Goal: Information Seeking & Learning: Learn about a topic

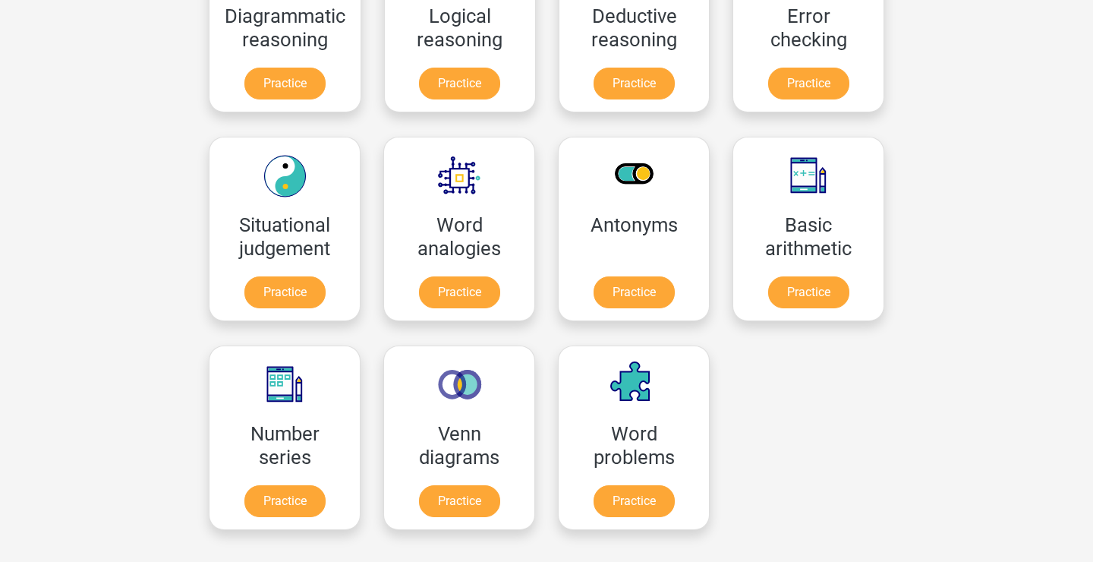
scroll to position [534, 0]
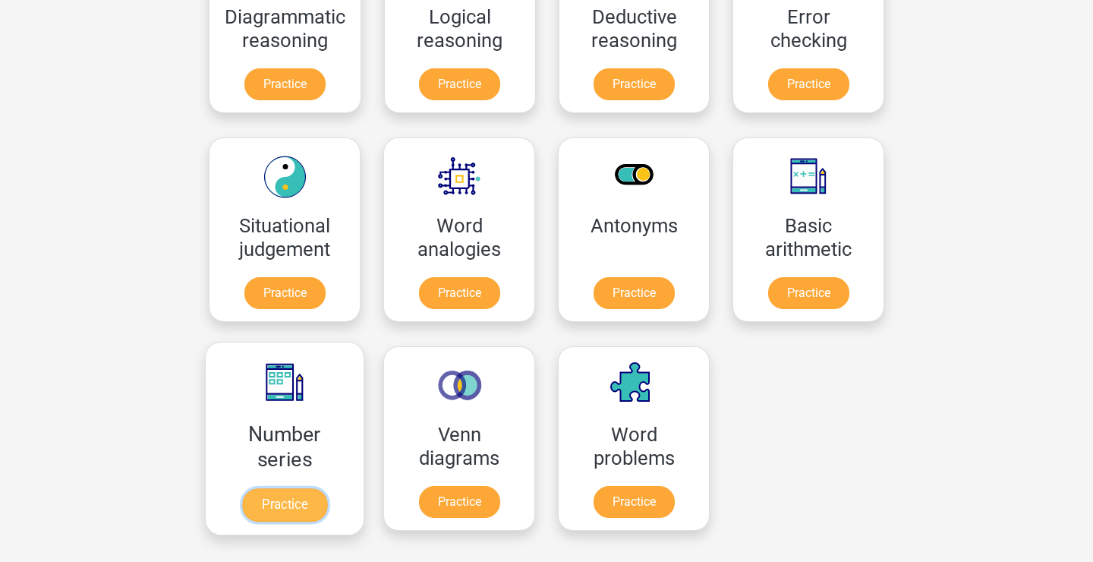
click at [288, 488] on link "Practice" at bounding box center [284, 504] width 85 height 33
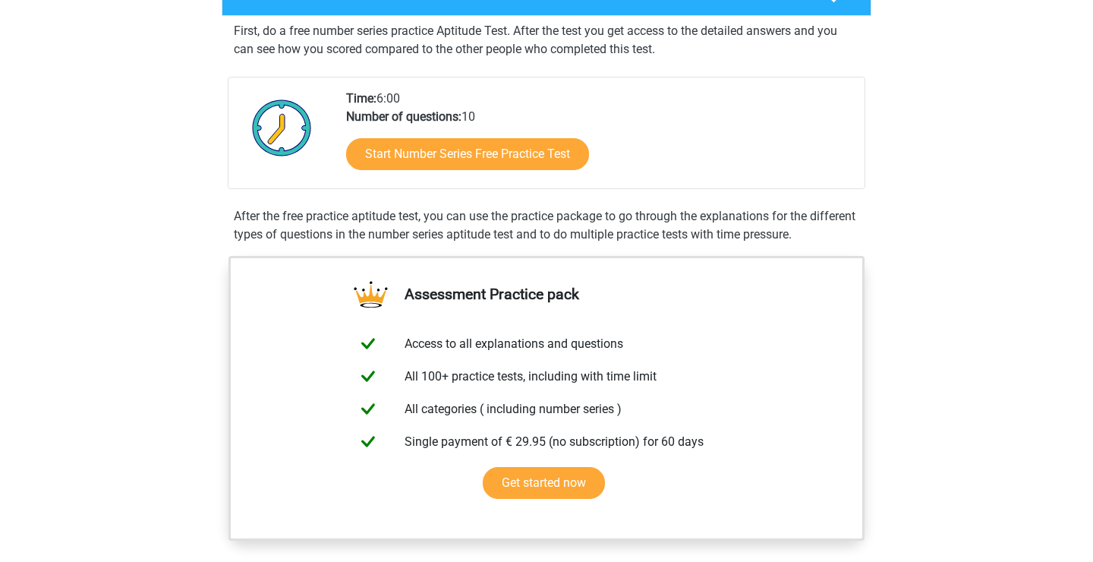
scroll to position [276, 0]
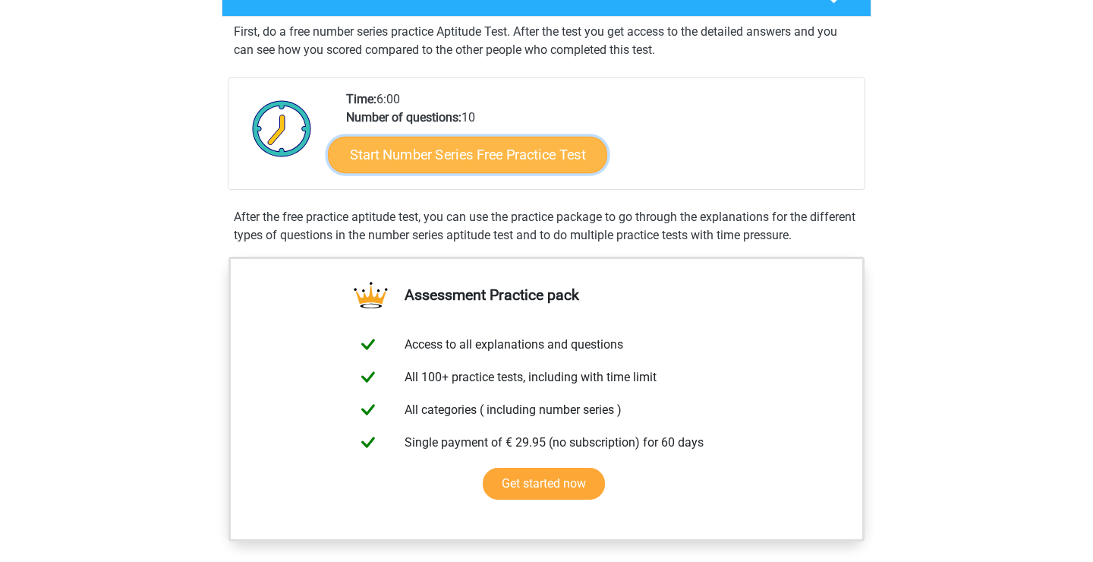
click at [436, 144] on link "Start Number Series Free Practice Test" at bounding box center [467, 154] width 279 height 36
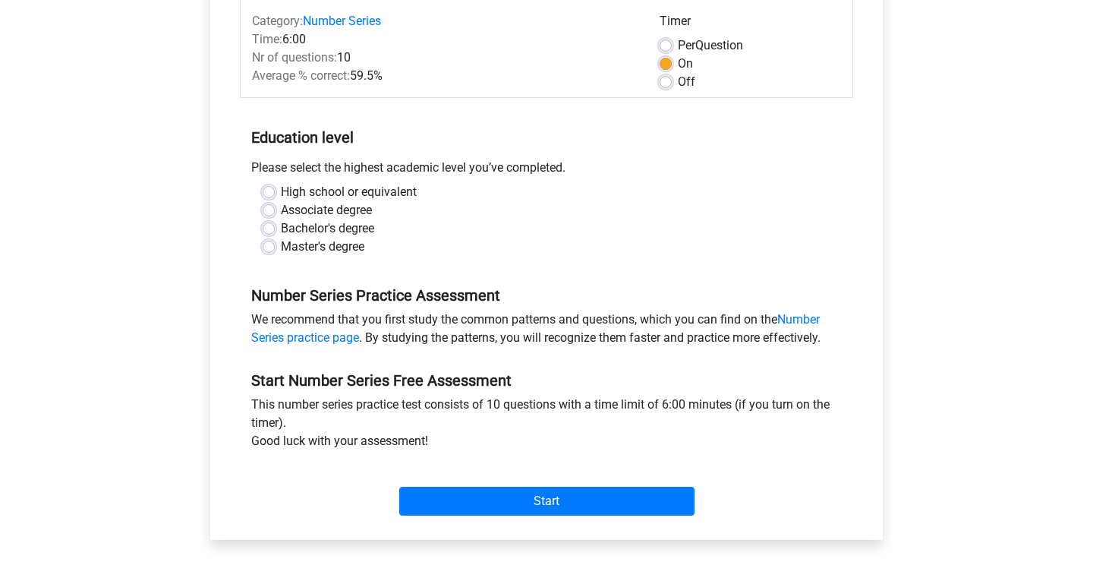
scroll to position [199, 0]
click at [281, 245] on label "Master's degree" at bounding box center [322, 246] width 83 height 18
click at [266, 245] on input "Master's degree" at bounding box center [269, 244] width 12 height 15
radio input "true"
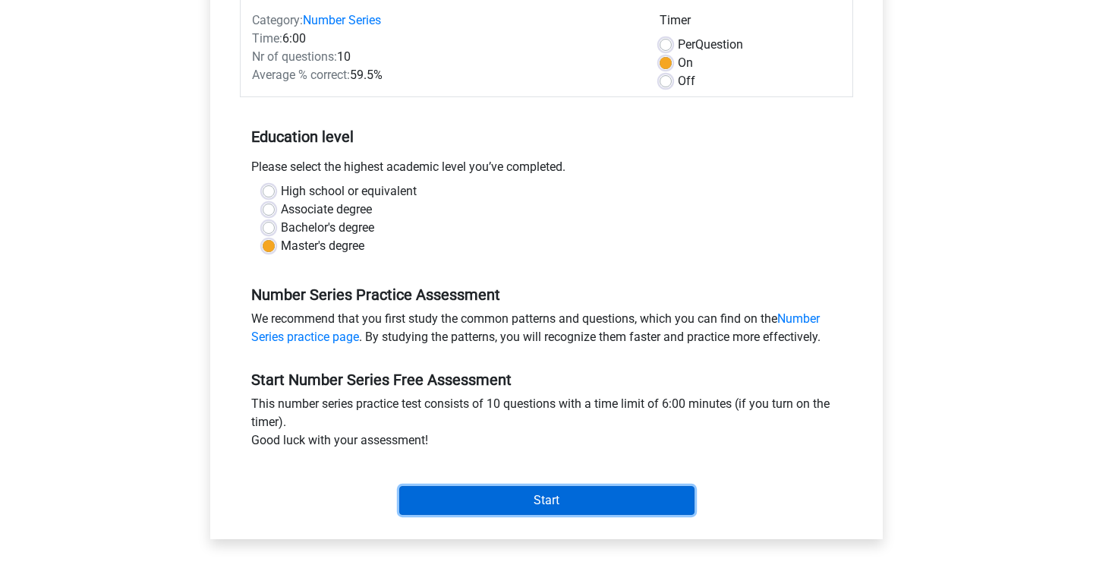
click at [472, 503] on input "Start" at bounding box center [546, 500] width 295 height 29
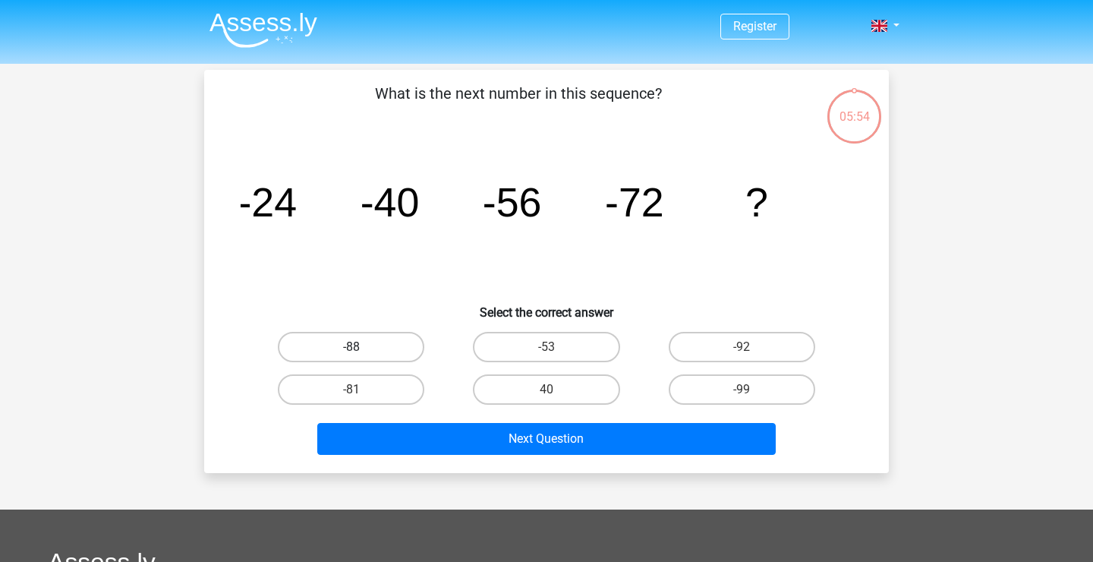
click at [406, 355] on label "-88" at bounding box center [351, 347] width 146 height 30
click at [361, 355] on input "-88" at bounding box center [356, 352] width 10 height 10
radio input "true"
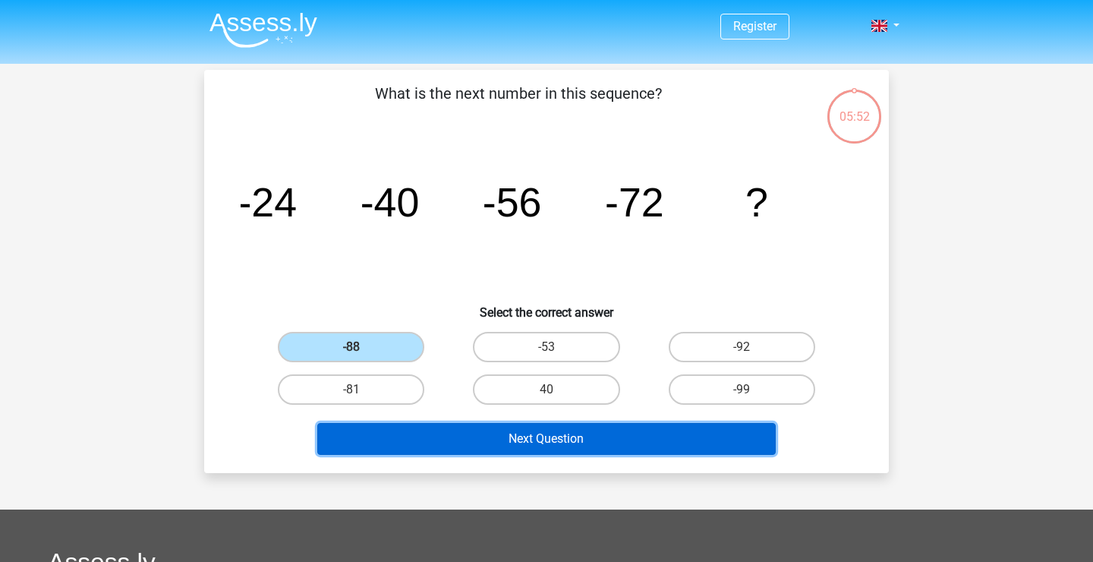
click at [463, 444] on button "Next Question" at bounding box center [546, 439] width 459 height 32
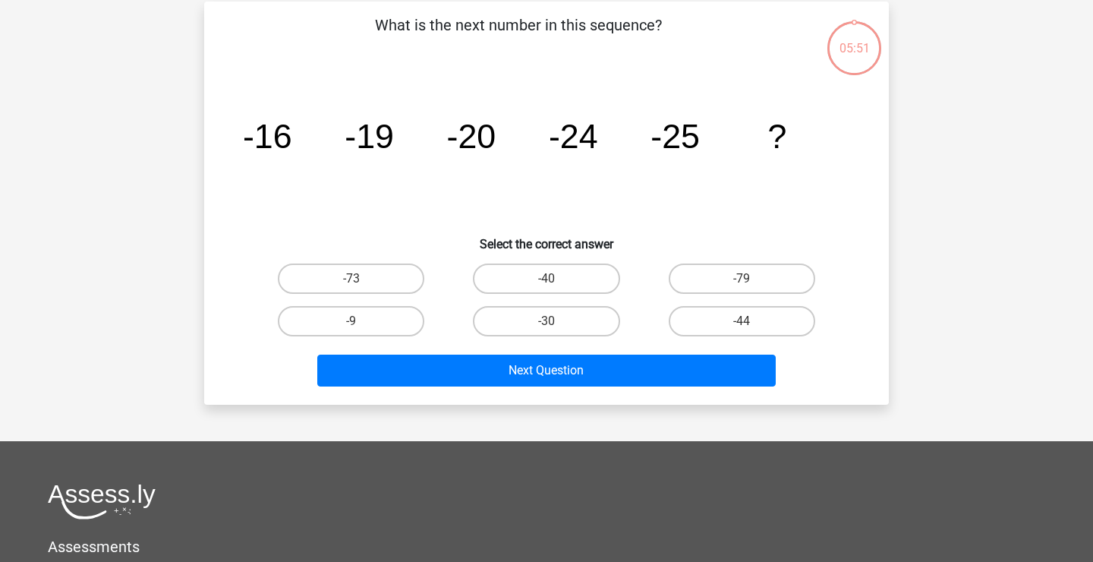
scroll to position [70, 0]
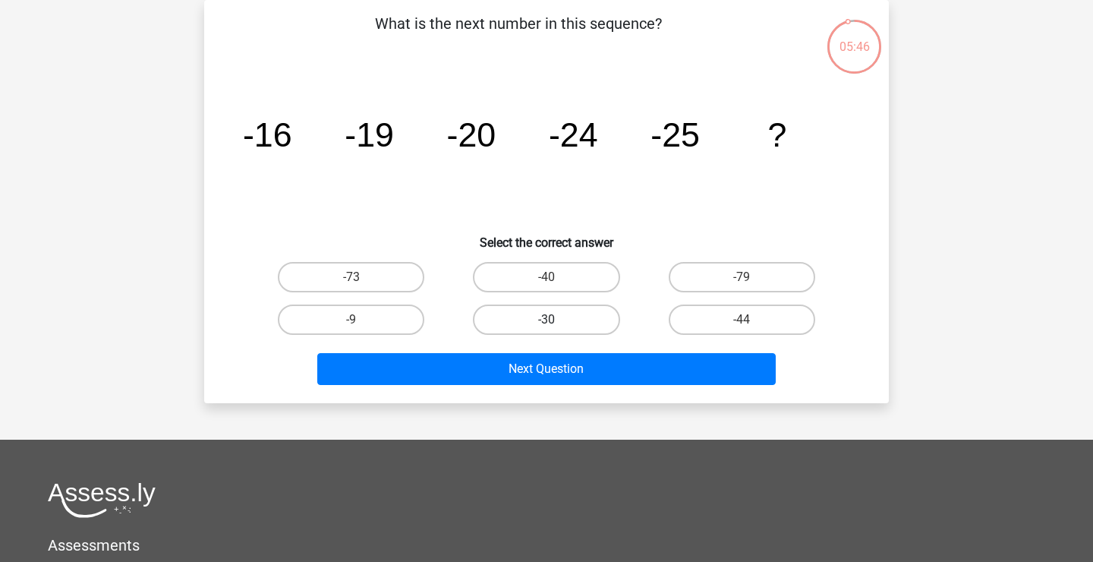
click at [512, 323] on label "-30" at bounding box center [546, 319] width 146 height 30
click at [546, 323] on input "-30" at bounding box center [551, 325] width 10 height 10
radio input "true"
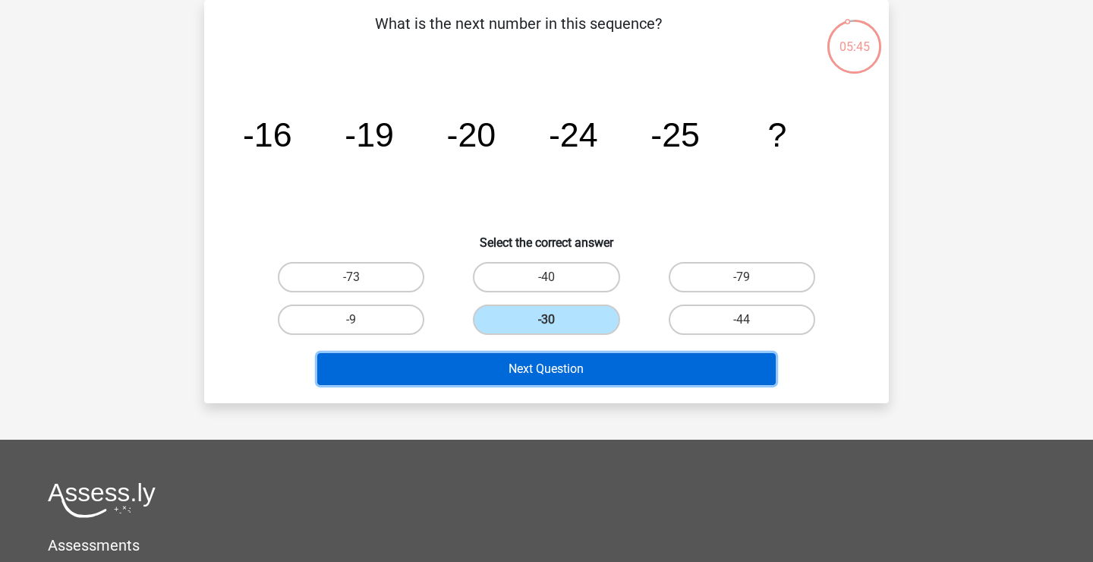
click at [464, 371] on button "Next Question" at bounding box center [546, 369] width 459 height 32
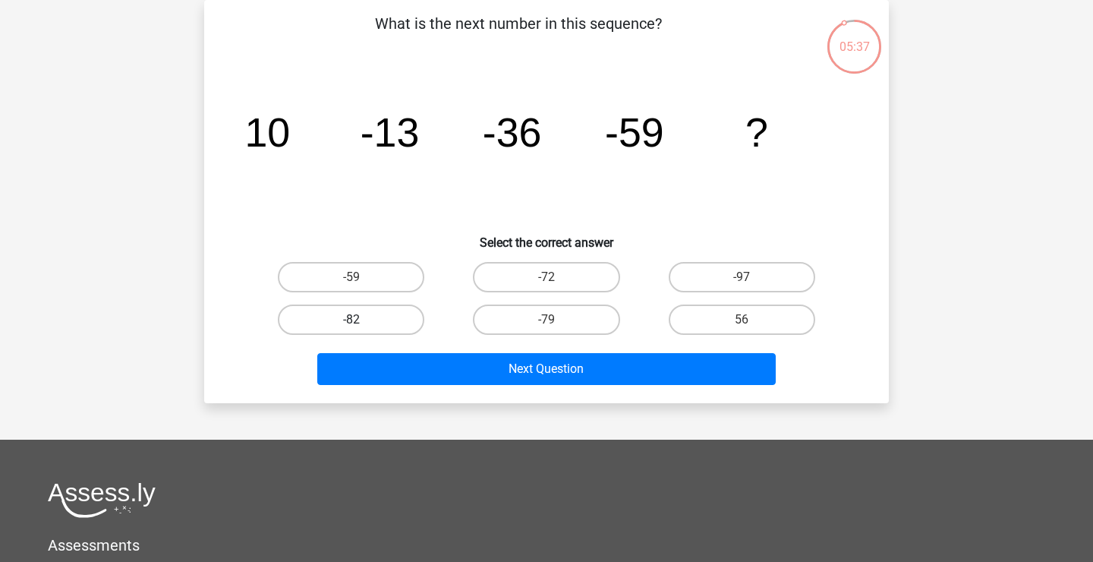
click at [373, 317] on label "-82" at bounding box center [351, 319] width 146 height 30
click at [361, 320] on input "-82" at bounding box center [356, 325] width 10 height 10
radio input "true"
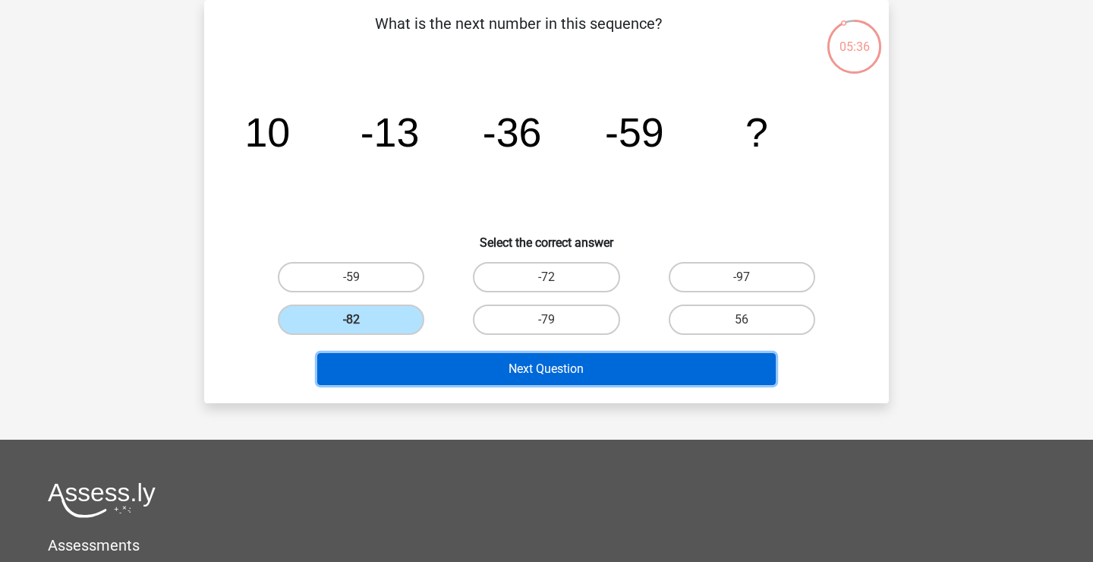
click at [417, 367] on button "Next Question" at bounding box center [546, 369] width 459 height 32
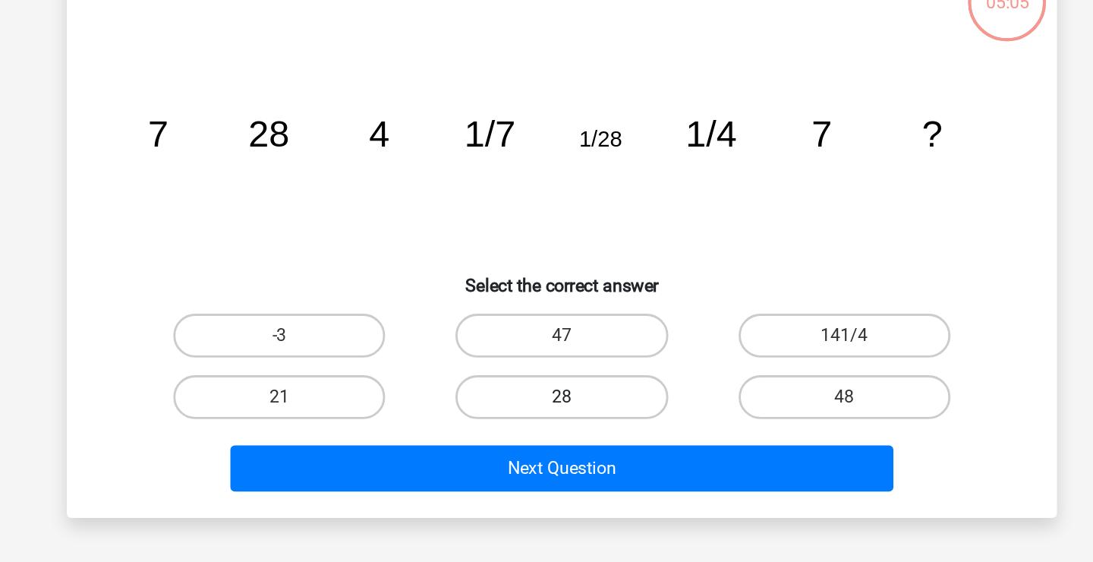
click at [554, 312] on label "28" at bounding box center [546, 319] width 146 height 30
click at [554, 320] on input "28" at bounding box center [551, 325] width 10 height 10
radio input "true"
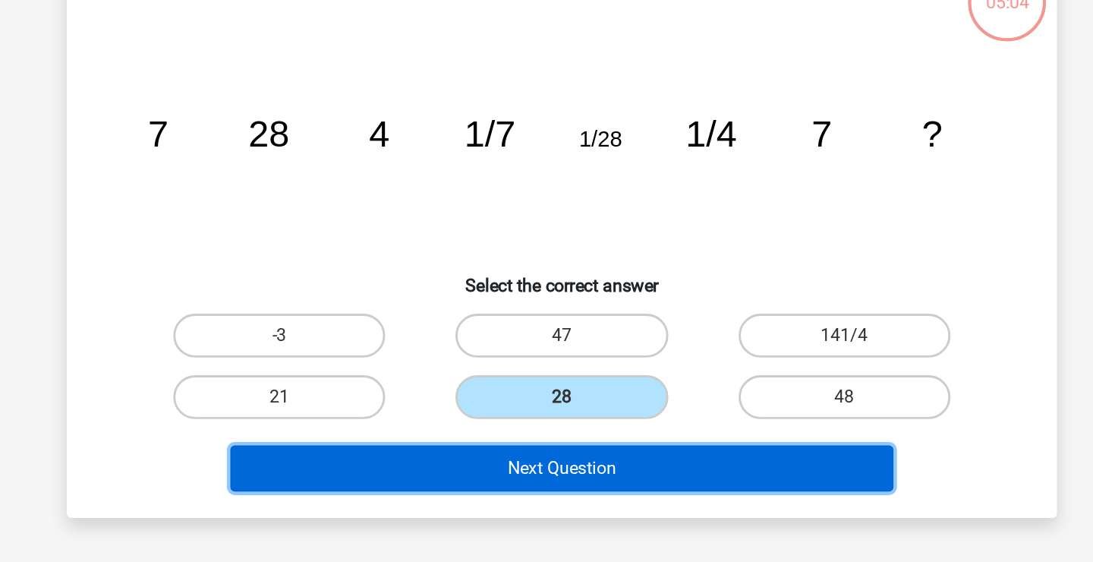
click at [567, 366] on button "Next Question" at bounding box center [546, 369] width 459 height 32
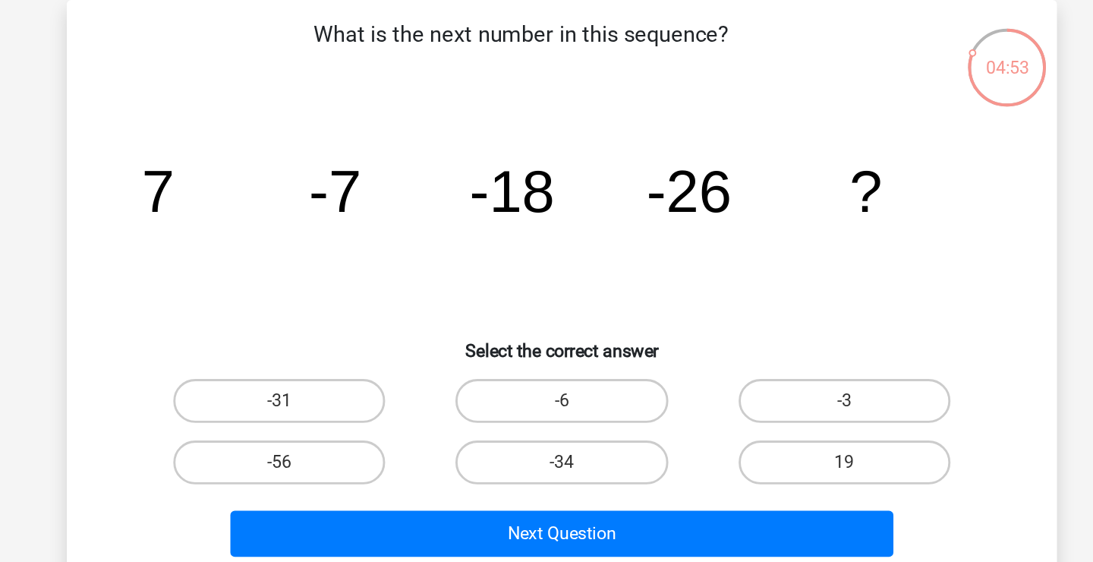
scroll to position [49, 0]
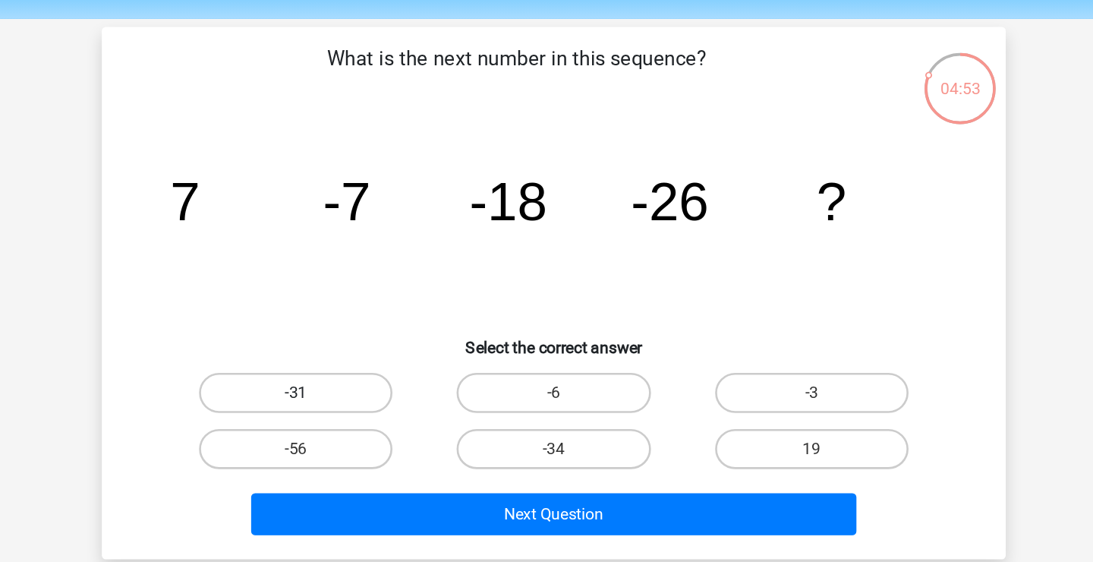
click at [316, 307] on label "-31" at bounding box center [351, 297] width 146 height 30
click at [351, 307] on input "-31" at bounding box center [356, 303] width 10 height 10
radio input "true"
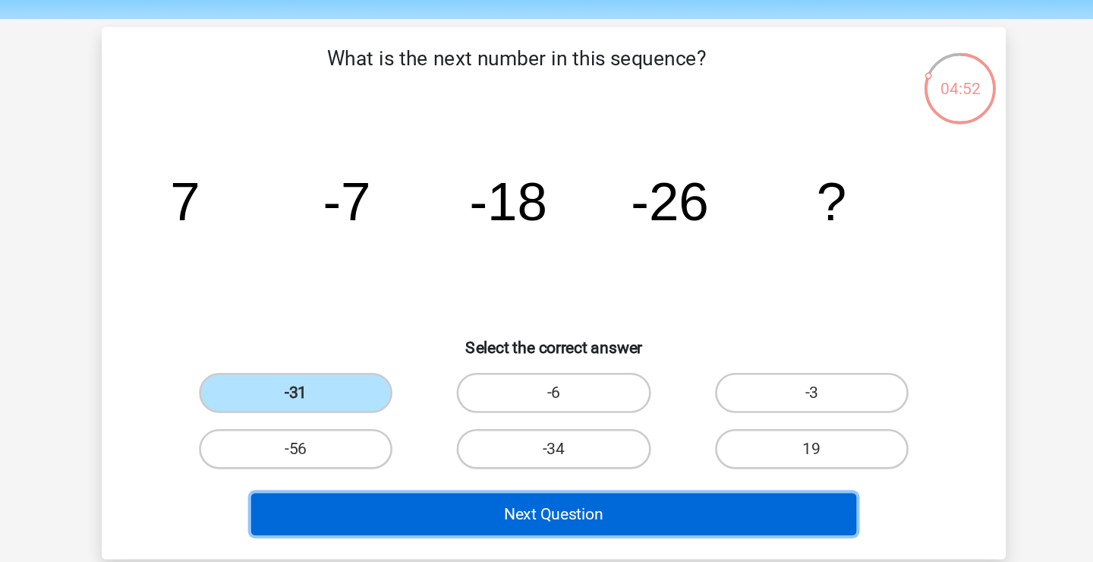
click at [428, 378] on button "Next Question" at bounding box center [546, 389] width 459 height 32
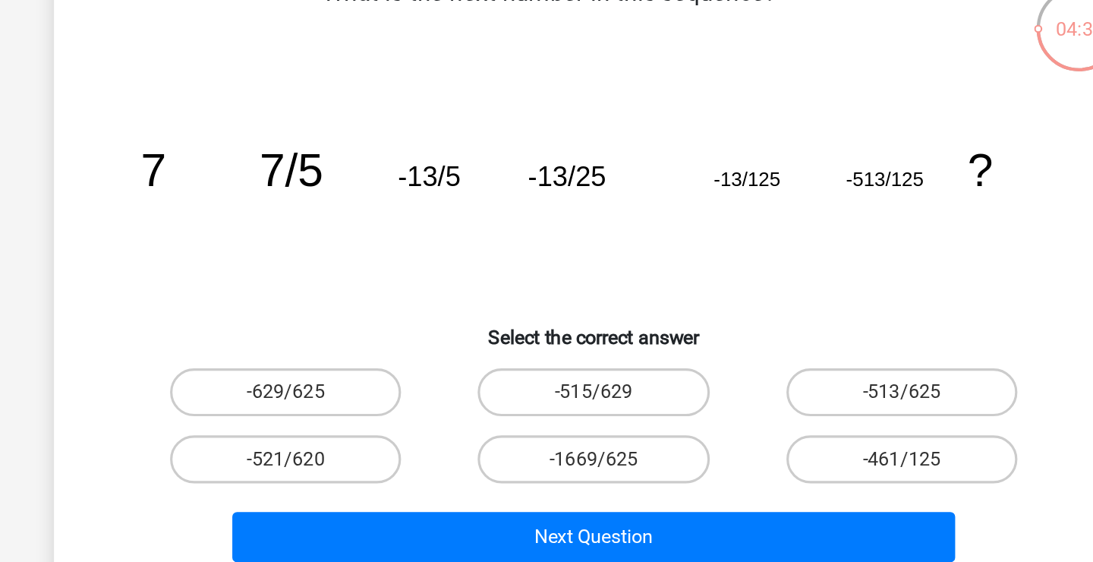
scroll to position [16, 0]
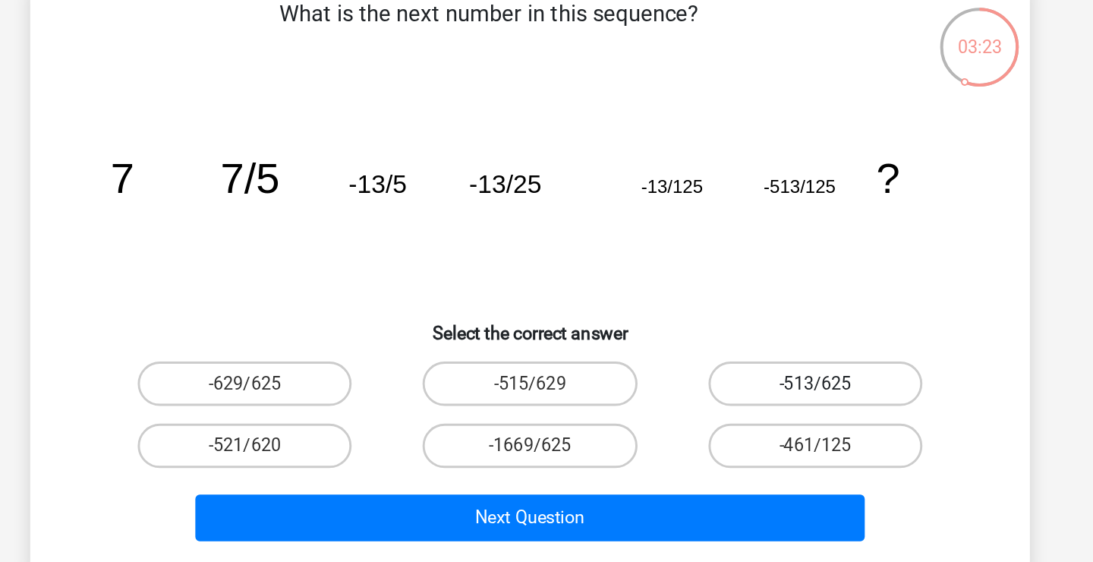
click at [735, 335] on label "-513/625" at bounding box center [742, 331] width 146 height 30
click at [742, 335] on input "-513/625" at bounding box center [747, 336] width 10 height 10
radio input "true"
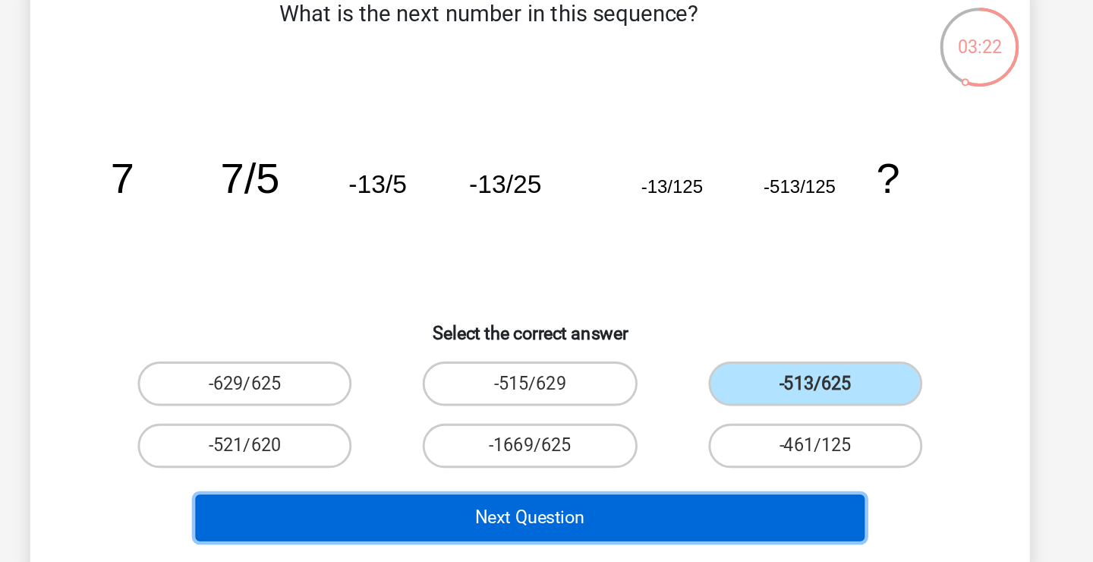
click at [550, 429] on button "Next Question" at bounding box center [546, 423] width 459 height 32
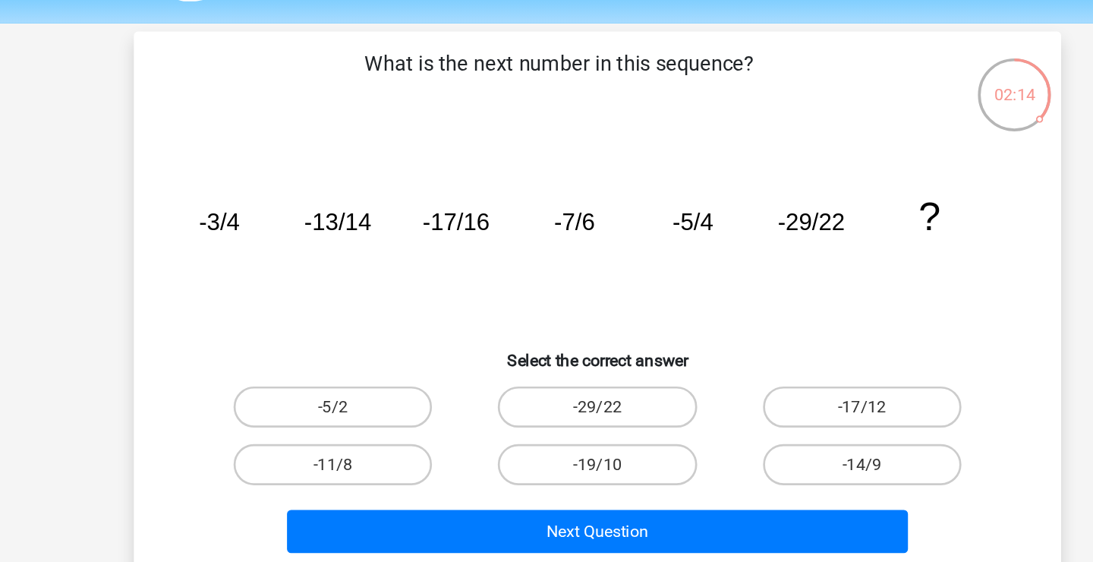
scroll to position [8, 0]
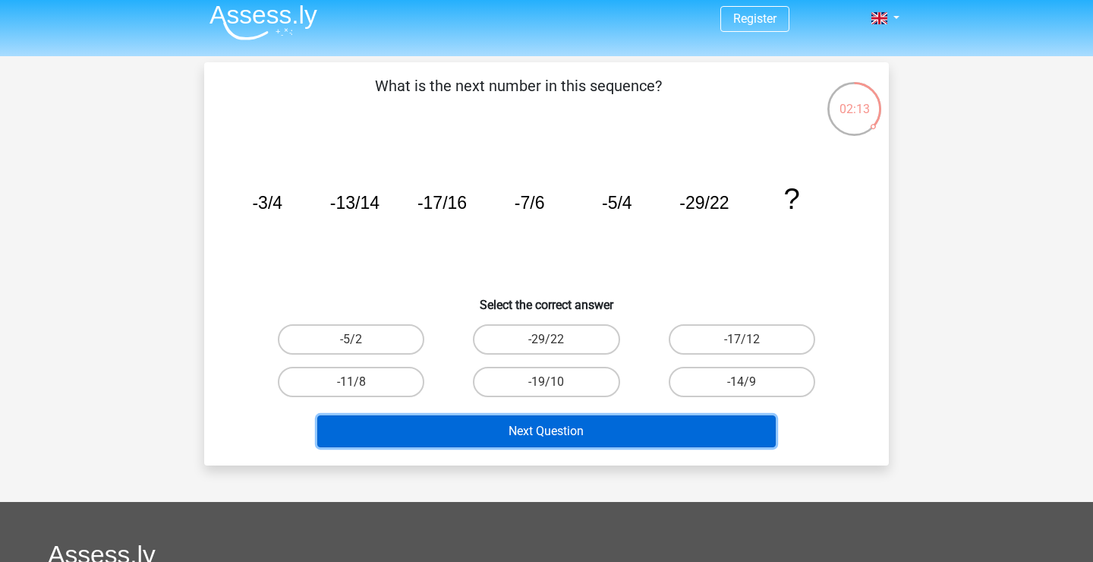
click at [509, 435] on button "Next Question" at bounding box center [546, 431] width 459 height 32
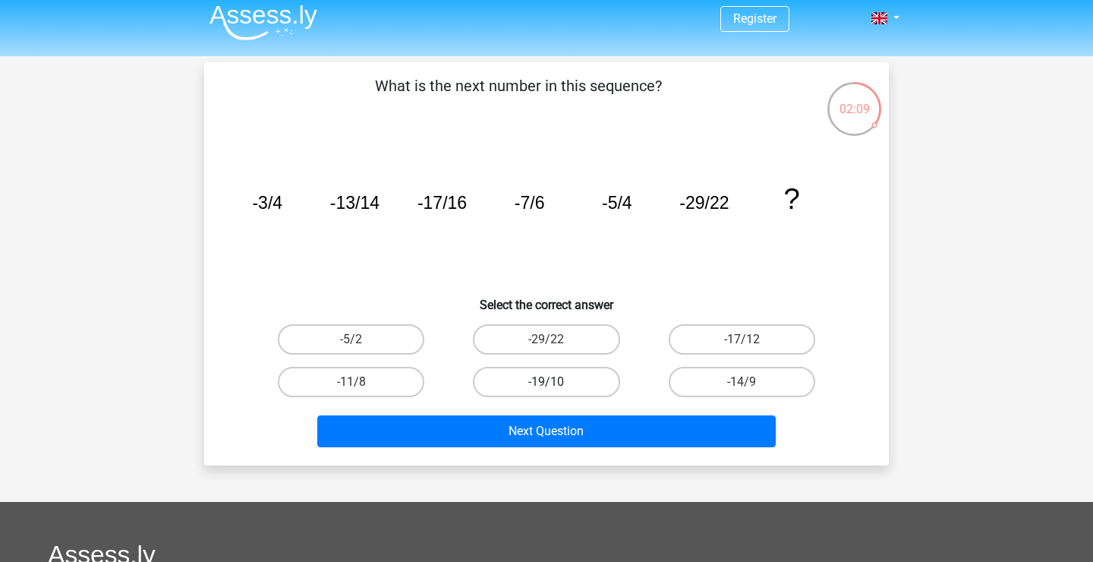
click at [593, 383] on label "-19/10" at bounding box center [546, 382] width 146 height 30
click at [556, 383] on input "-19/10" at bounding box center [551, 387] width 10 height 10
radio input "true"
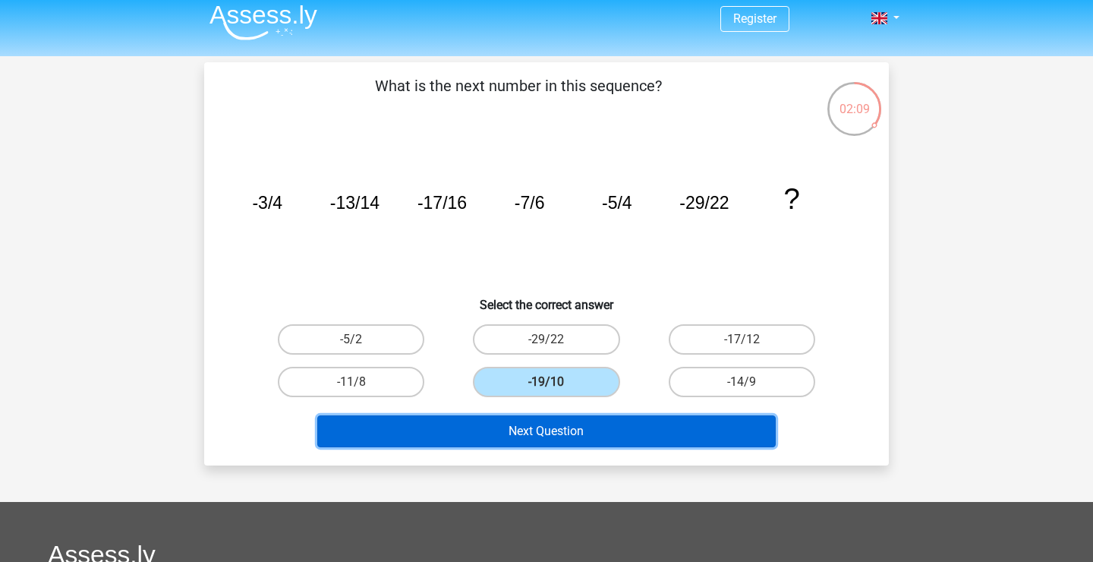
click at [585, 424] on button "Next Question" at bounding box center [546, 431] width 459 height 32
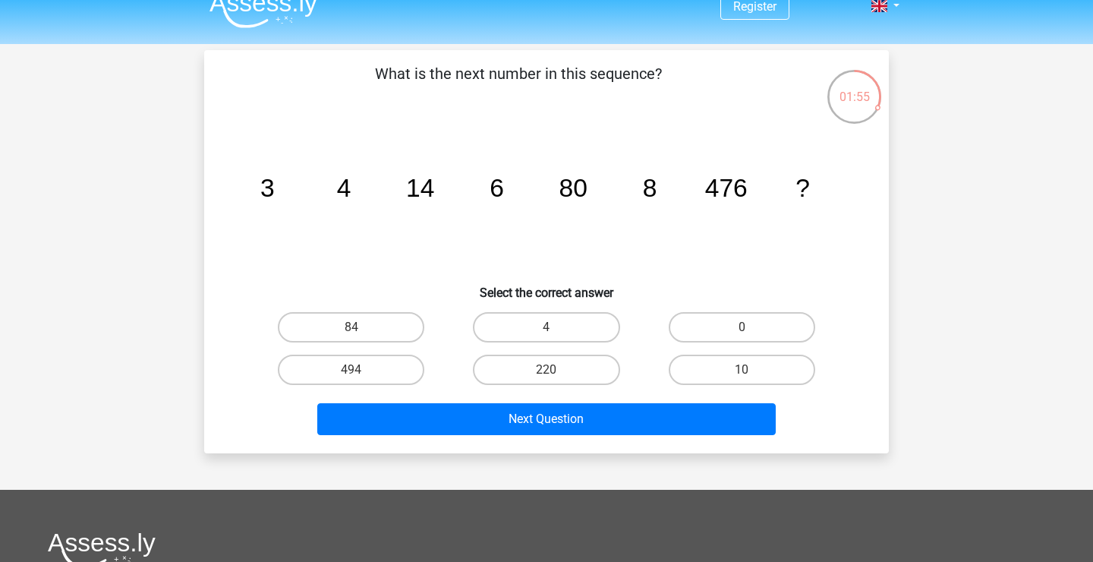
scroll to position [0, 0]
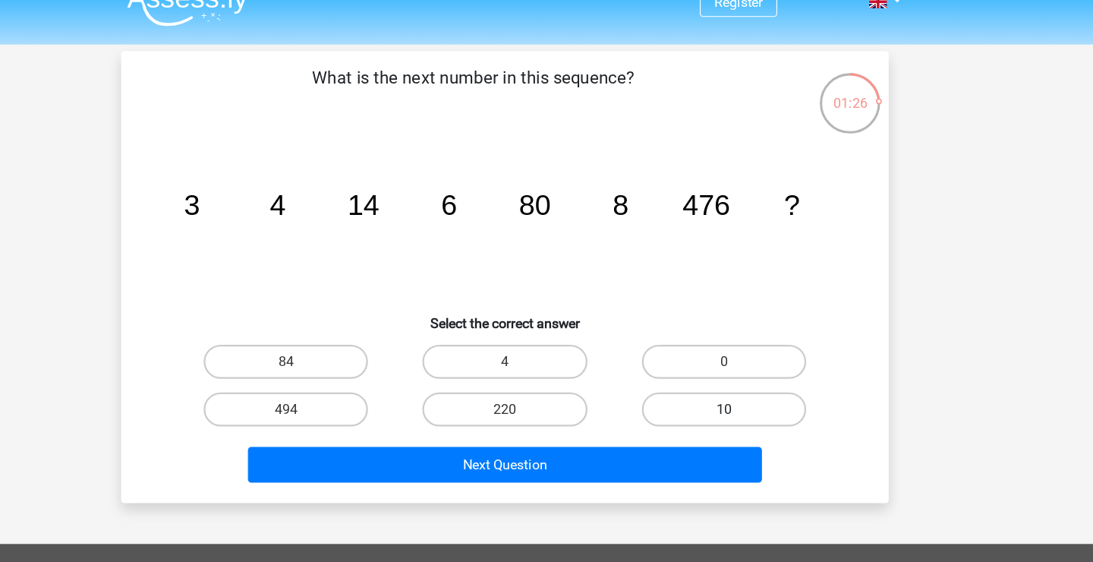
click at [716, 387] on label "10" at bounding box center [742, 389] width 146 height 30
click at [742, 389] on input "10" at bounding box center [747, 394] width 10 height 10
radio input "true"
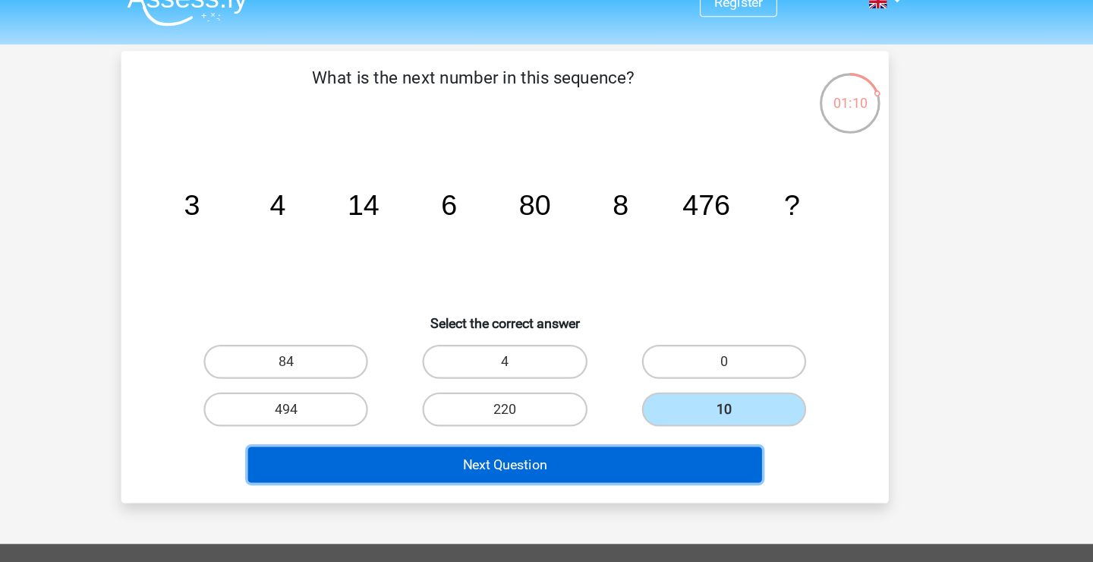
click at [650, 444] on button "Next Question" at bounding box center [546, 439] width 459 height 32
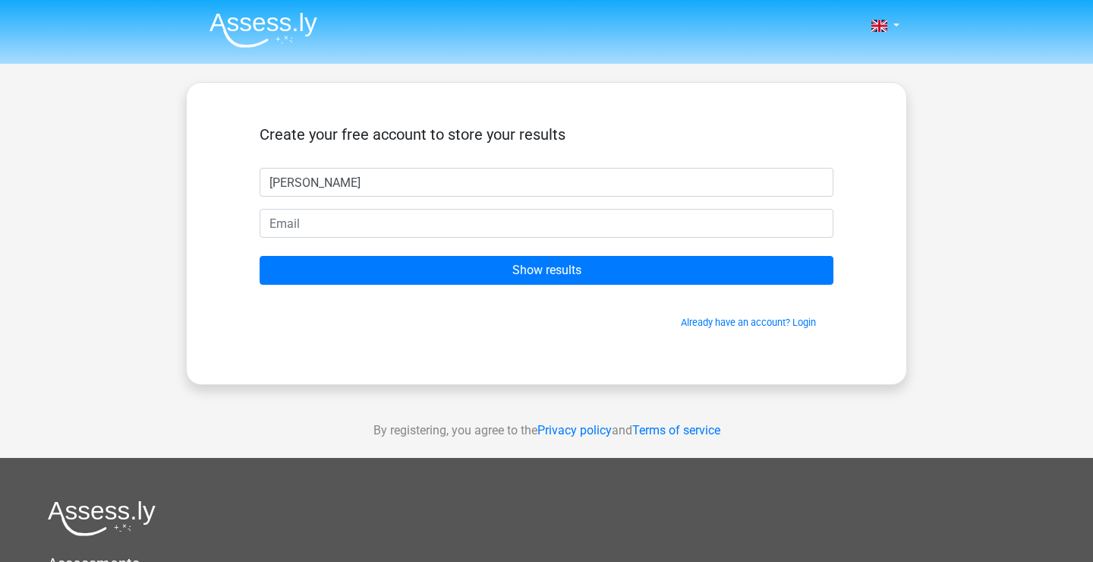
type input "Anna"
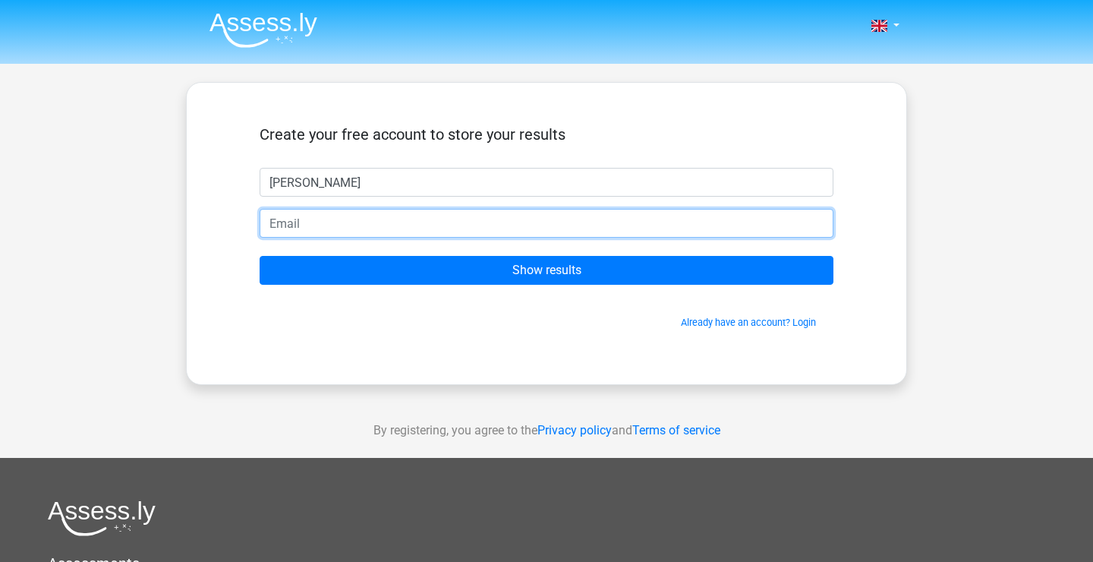
click at [487, 213] on input "email" at bounding box center [547, 223] width 574 height 29
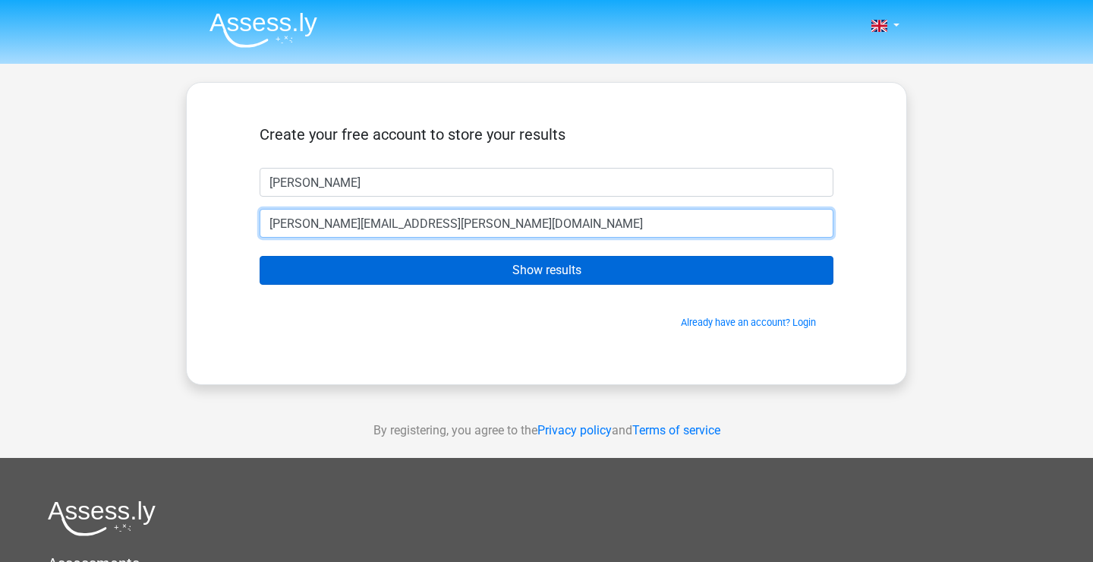
type input "[PERSON_NAME][EMAIL_ADDRESS][PERSON_NAME][DOMAIN_NAME]"
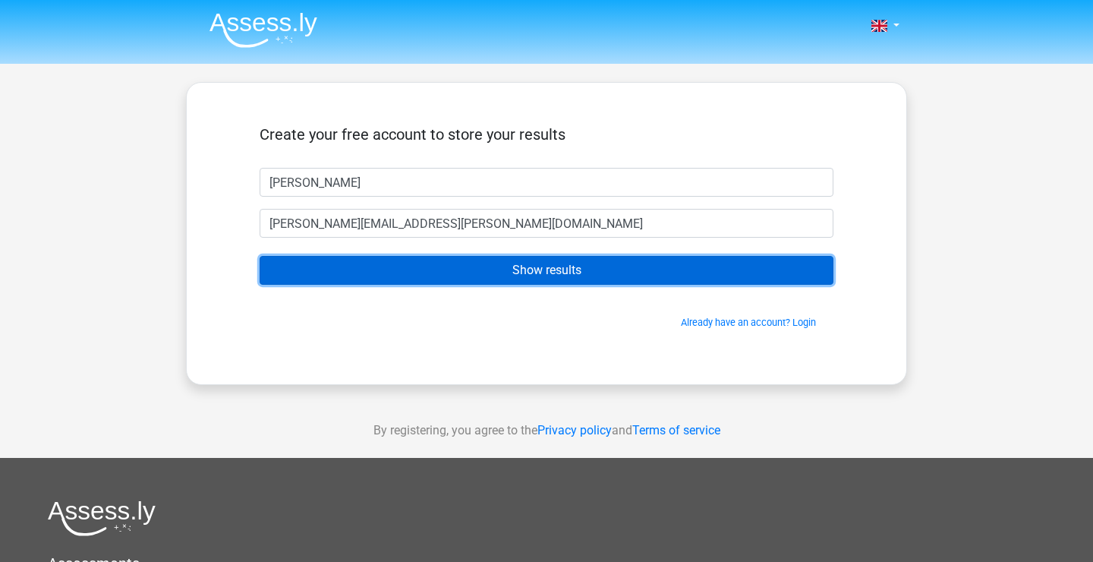
click at [483, 276] on input "Show results" at bounding box center [547, 270] width 574 height 29
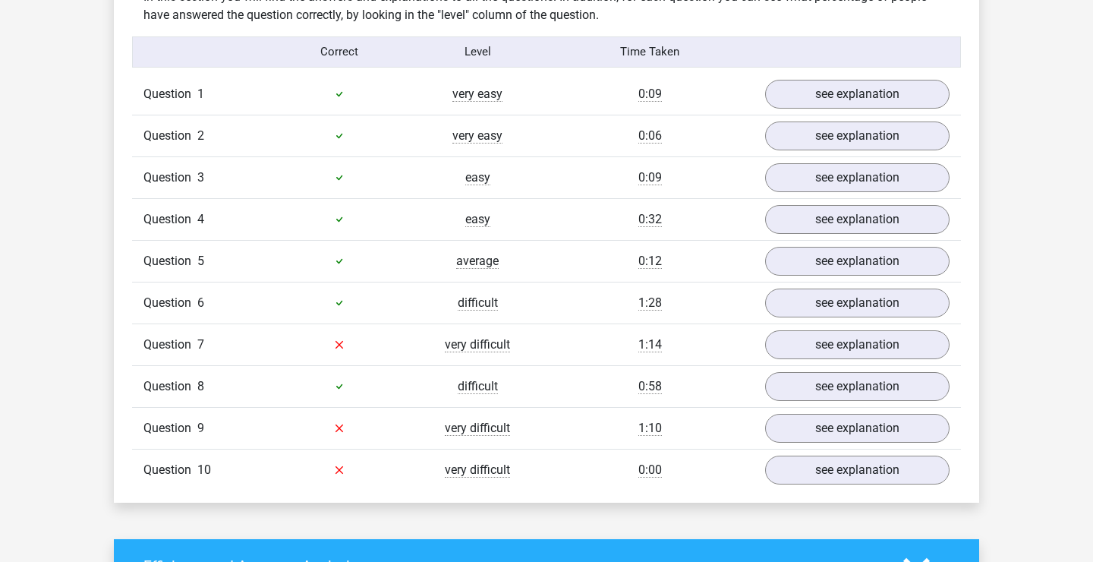
scroll to position [1205, 0]
click at [817, 345] on link "see explanation" at bounding box center [857, 343] width 212 height 33
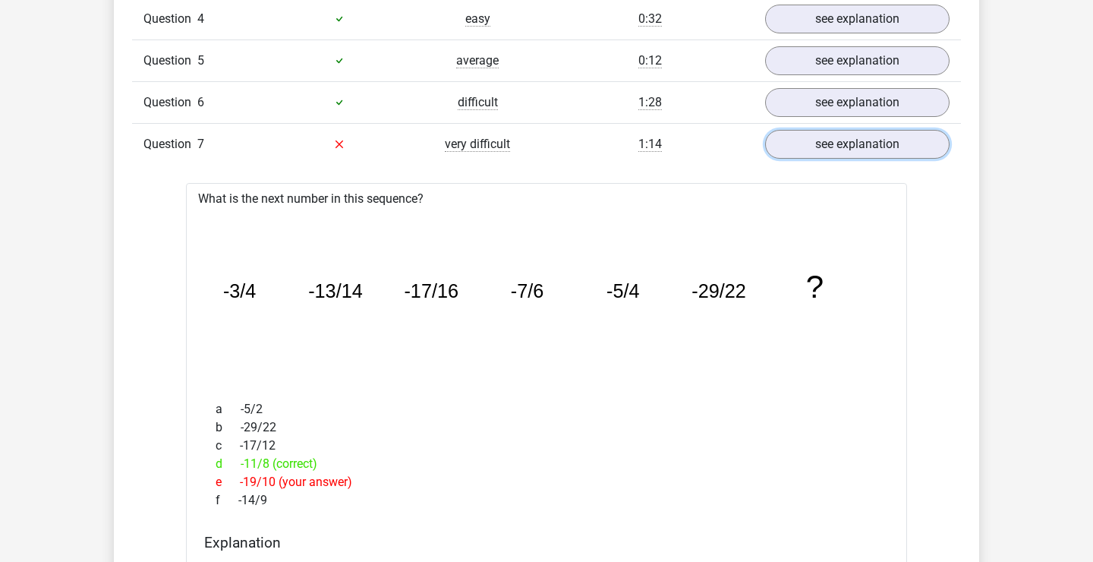
scroll to position [1403, 0]
drag, startPoint x: 755, startPoint y: 291, endPoint x: 442, endPoint y: 268, distance: 313.5
click at [442, 268] on icon "image/svg+xml -3/4 -13/14 -17/16 -7/6 -5/4 -29/22 ?" at bounding box center [546, 299] width 672 height 168
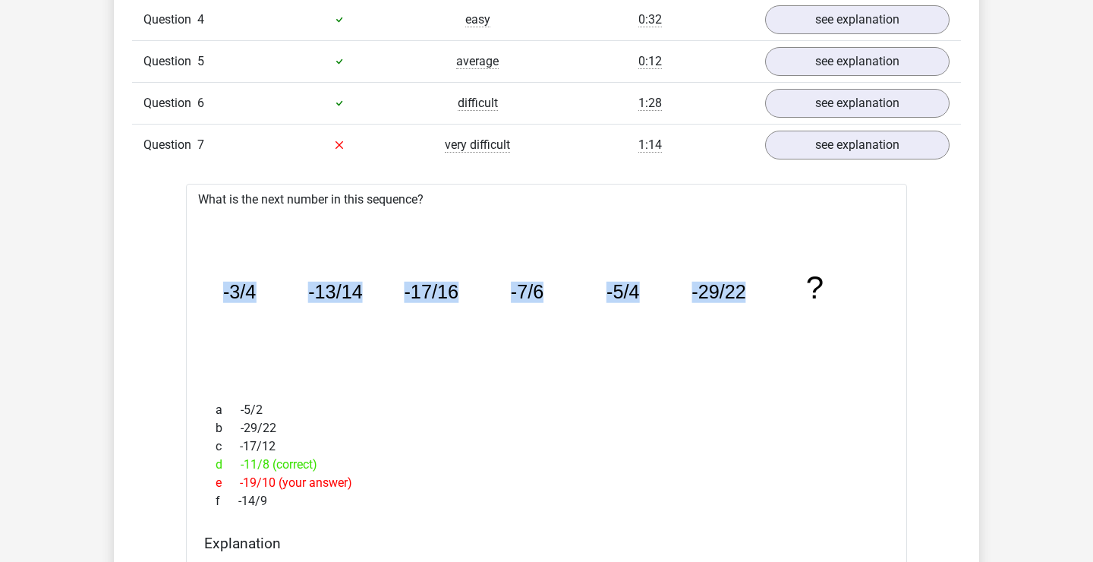
drag, startPoint x: 219, startPoint y: 290, endPoint x: 746, endPoint y: 288, distance: 526.7
click at [746, 288] on icon "image/svg+xml -3/4 -13/14 -17/16 -7/6 -5/4 -29/22 ?" at bounding box center [546, 299] width 672 height 168
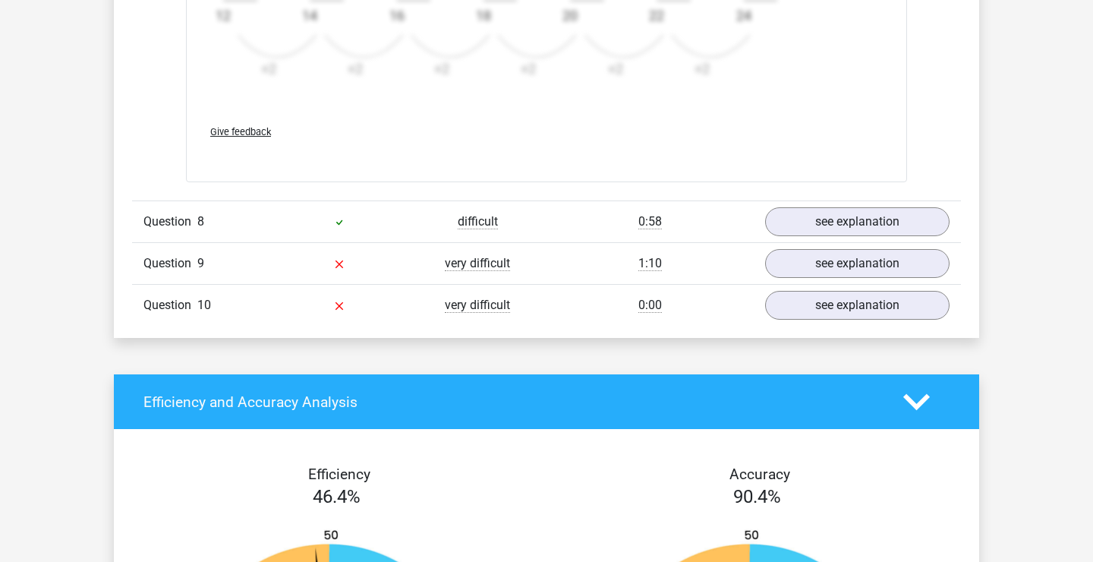
scroll to position [2305, 0]
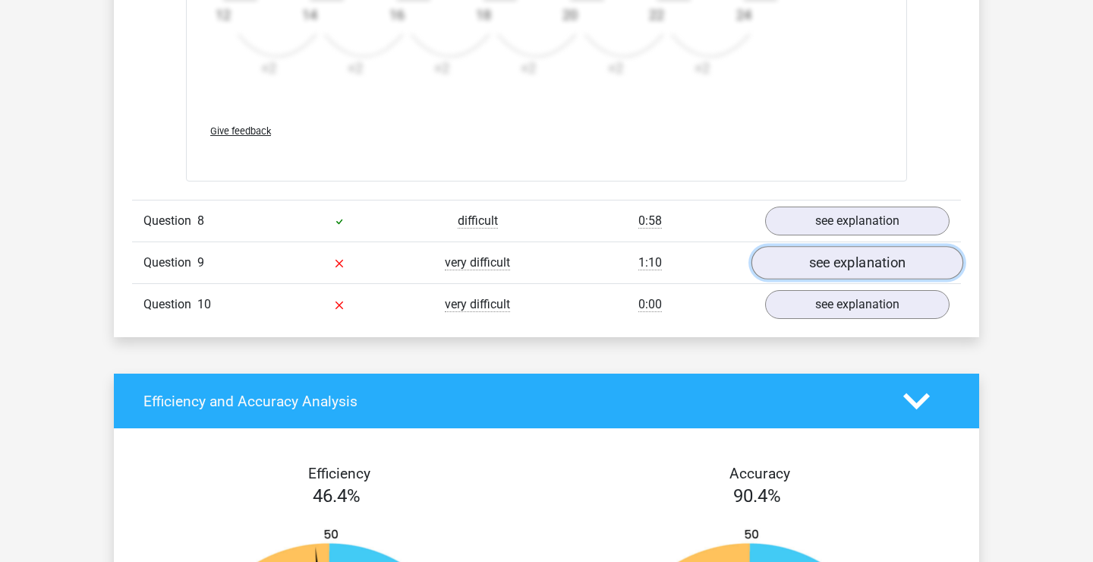
click at [823, 261] on link "see explanation" at bounding box center [857, 263] width 212 height 33
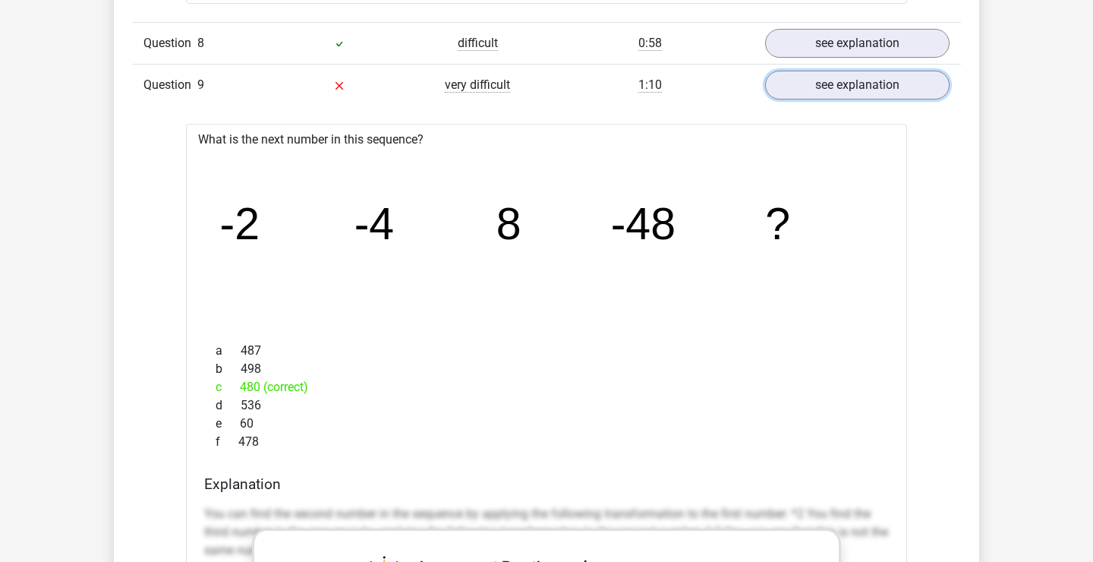
scroll to position [2455, 0]
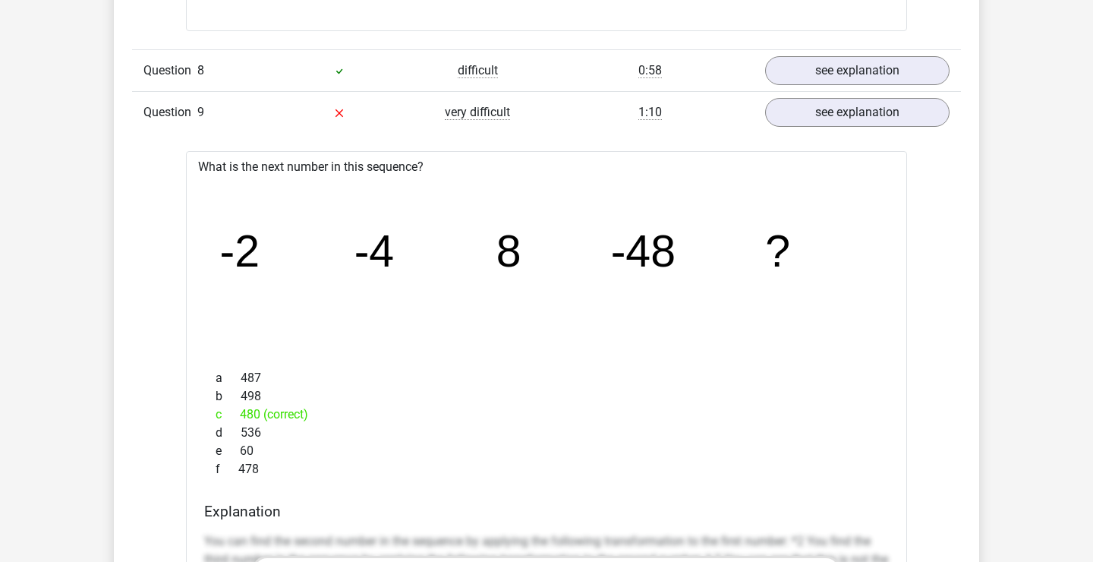
click at [48, 142] on div "Go premium [PERSON_NAME] [PERSON_NAME][EMAIL_ADDRESS][PERSON_NAME][DOMAIN_NAME]" at bounding box center [546, 120] width 1093 height 5150
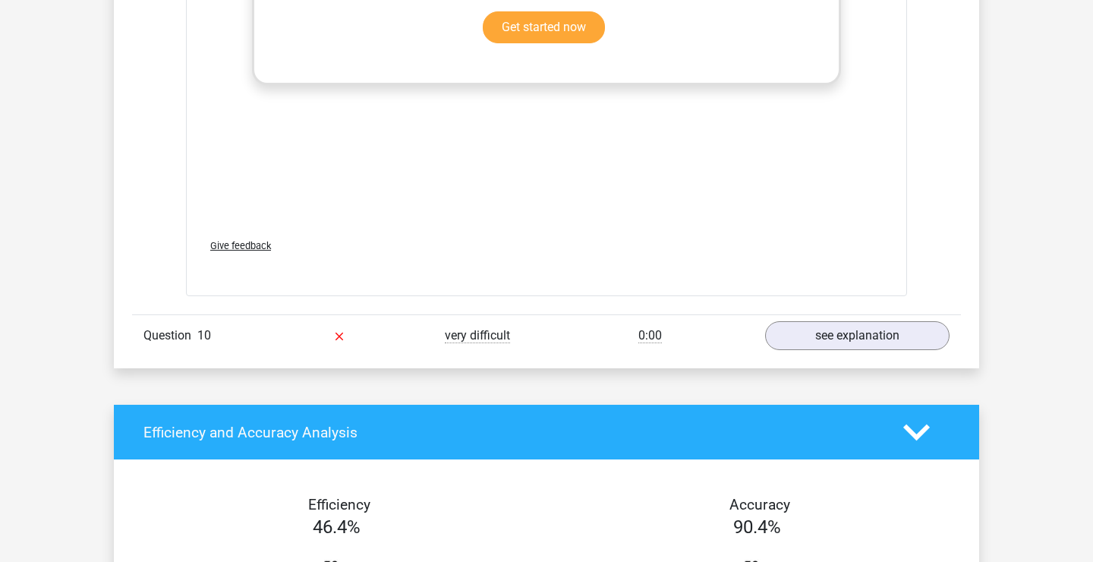
scroll to position [3210, 0]
click at [880, 325] on link "see explanation" at bounding box center [857, 335] width 212 height 33
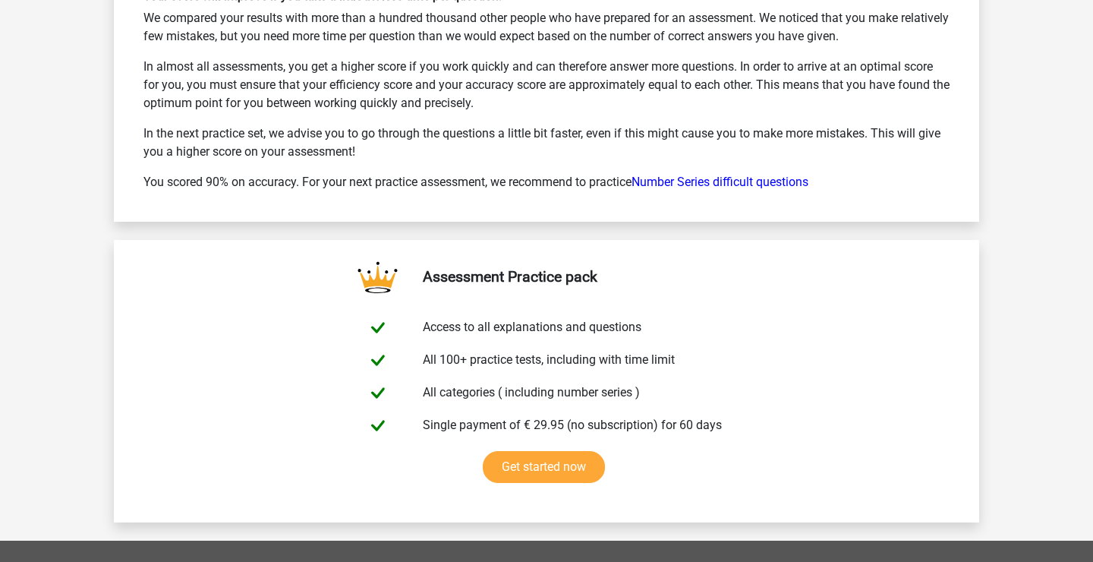
scroll to position [5163, 0]
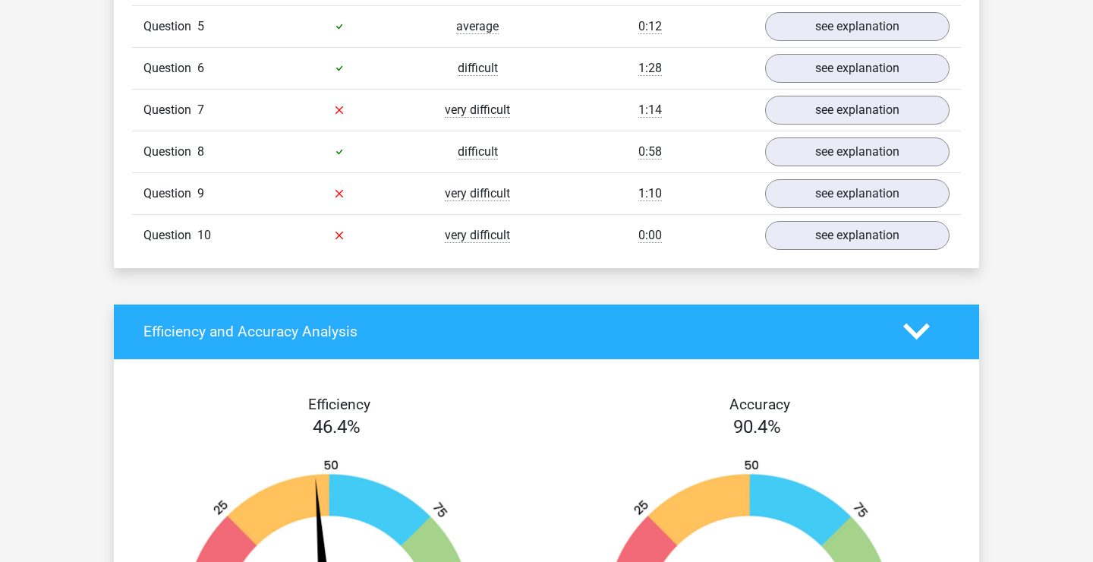
scroll to position [1282, 0]
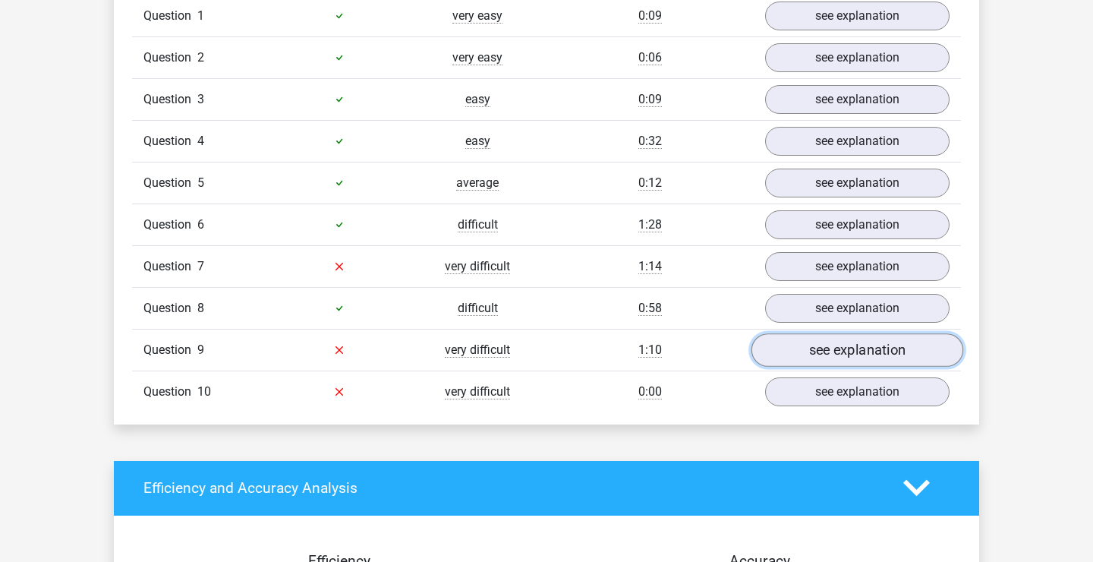
click at [791, 353] on link "see explanation" at bounding box center [857, 349] width 212 height 33
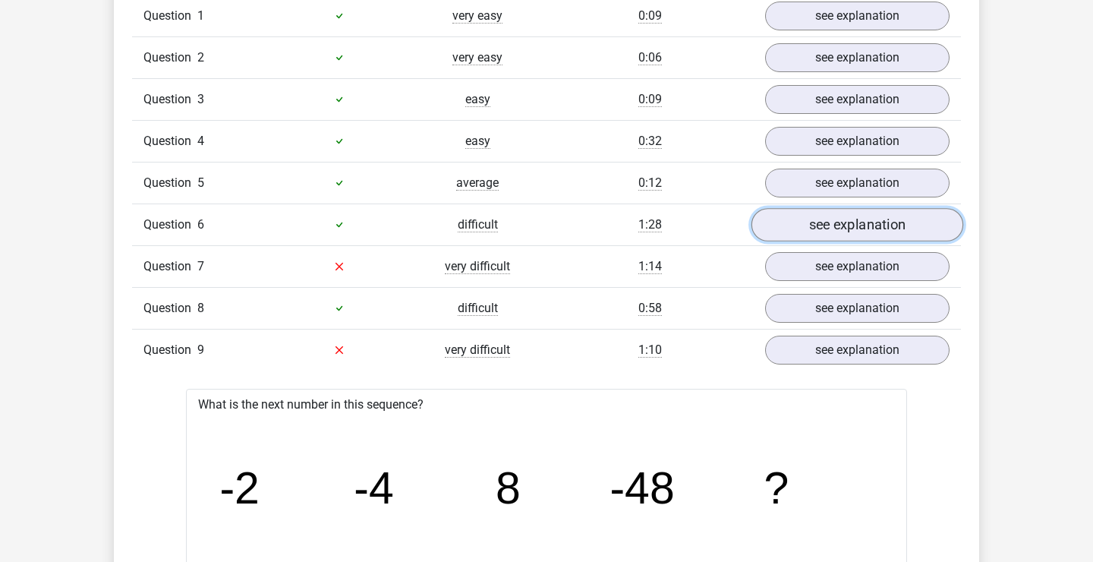
click at [833, 212] on link "see explanation" at bounding box center [857, 224] width 212 height 33
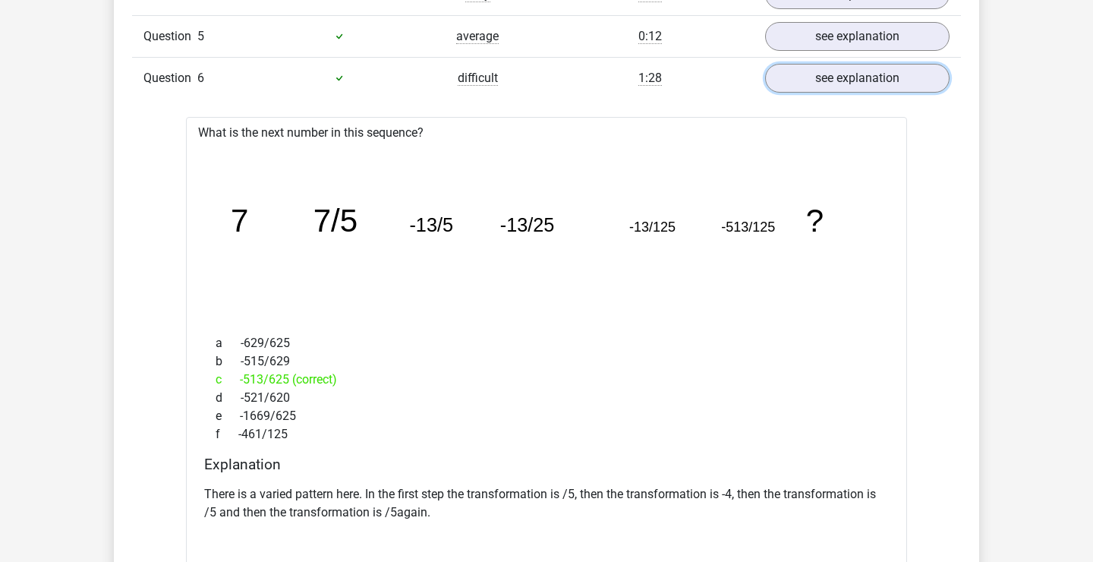
scroll to position [1213, 0]
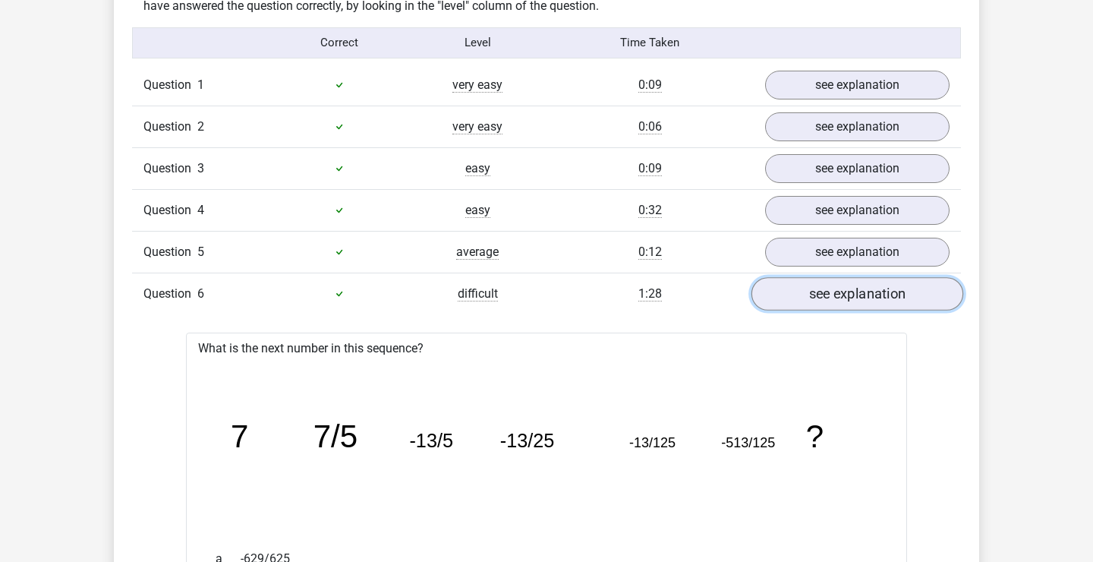
click at [804, 292] on link "see explanation" at bounding box center [857, 293] width 212 height 33
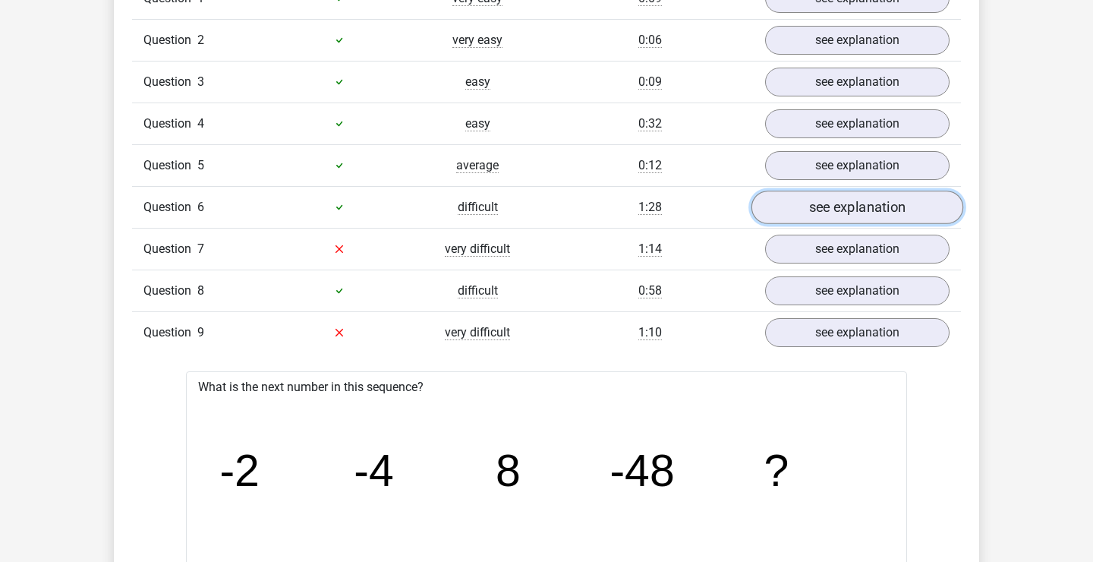
scroll to position [1330, 0]
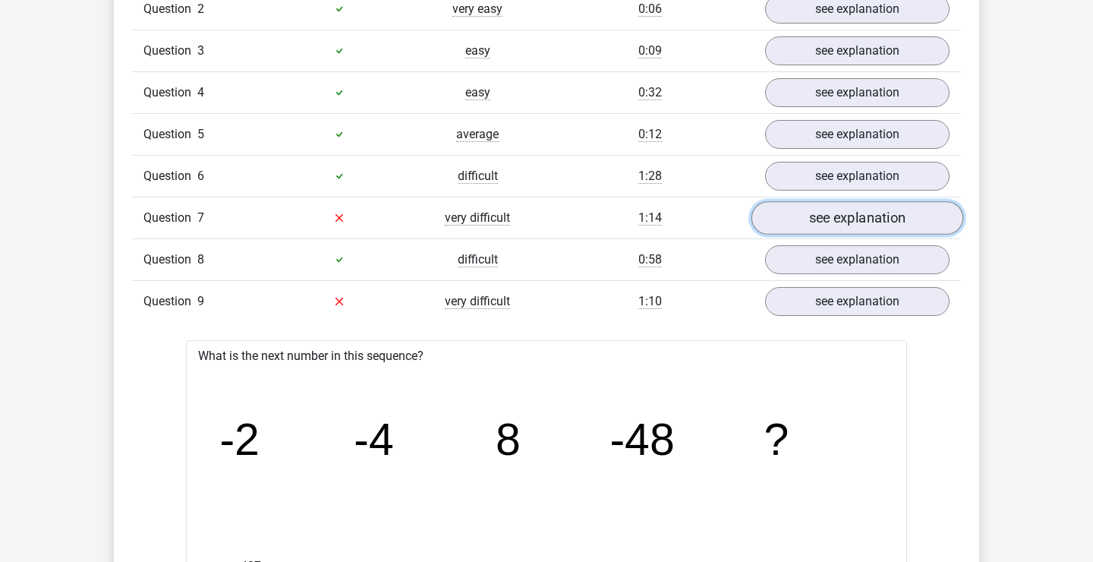
click at [829, 215] on link "see explanation" at bounding box center [857, 217] width 212 height 33
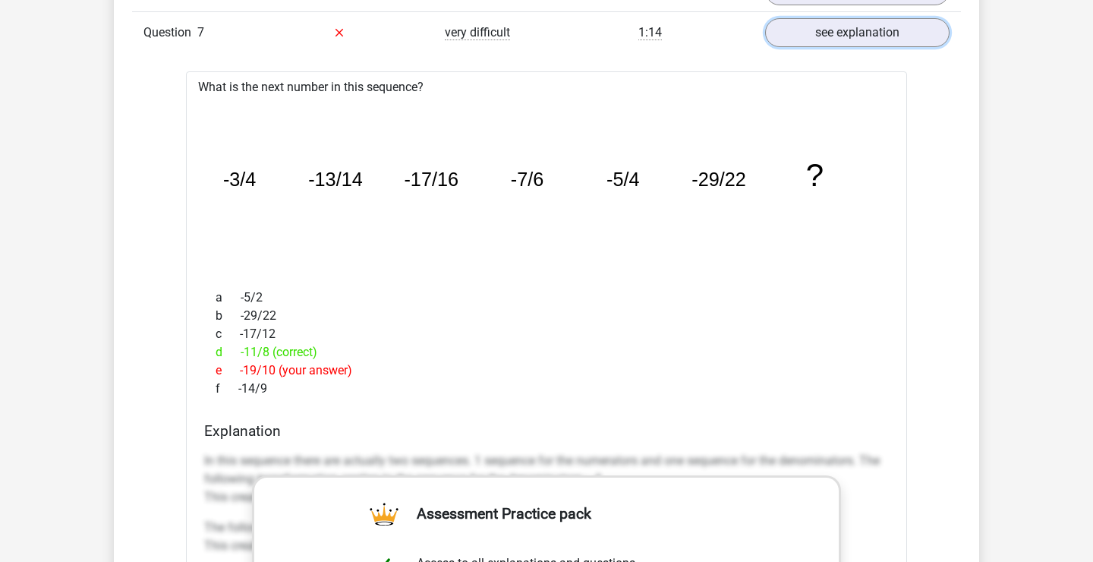
scroll to position [1514, 0]
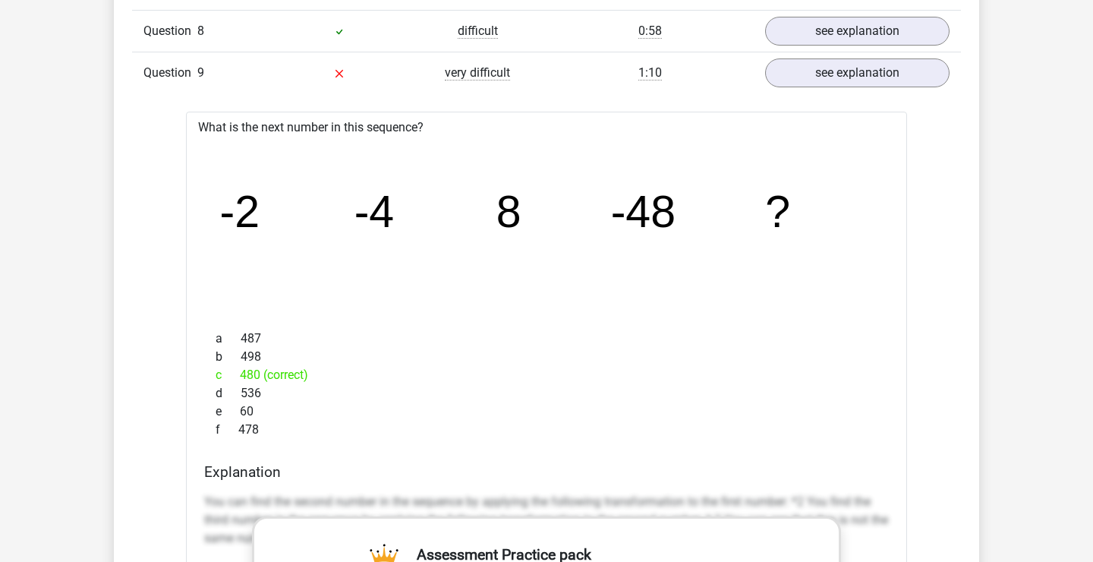
click at [294, 364] on div "b 498" at bounding box center [546, 357] width 685 height 18
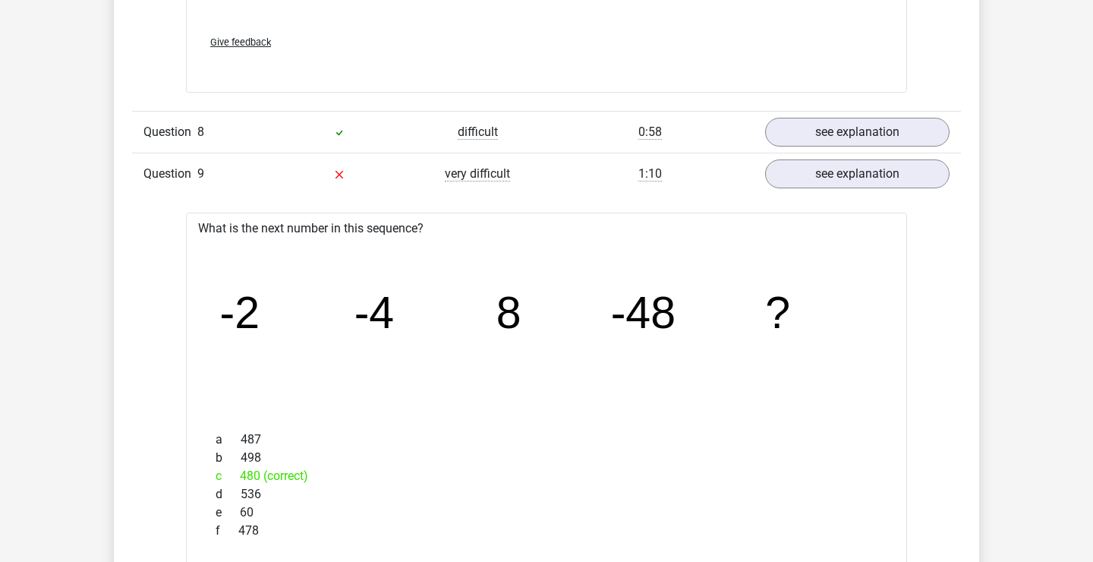
scroll to position [2522, 0]
